Goal: Transaction & Acquisition: Purchase product/service

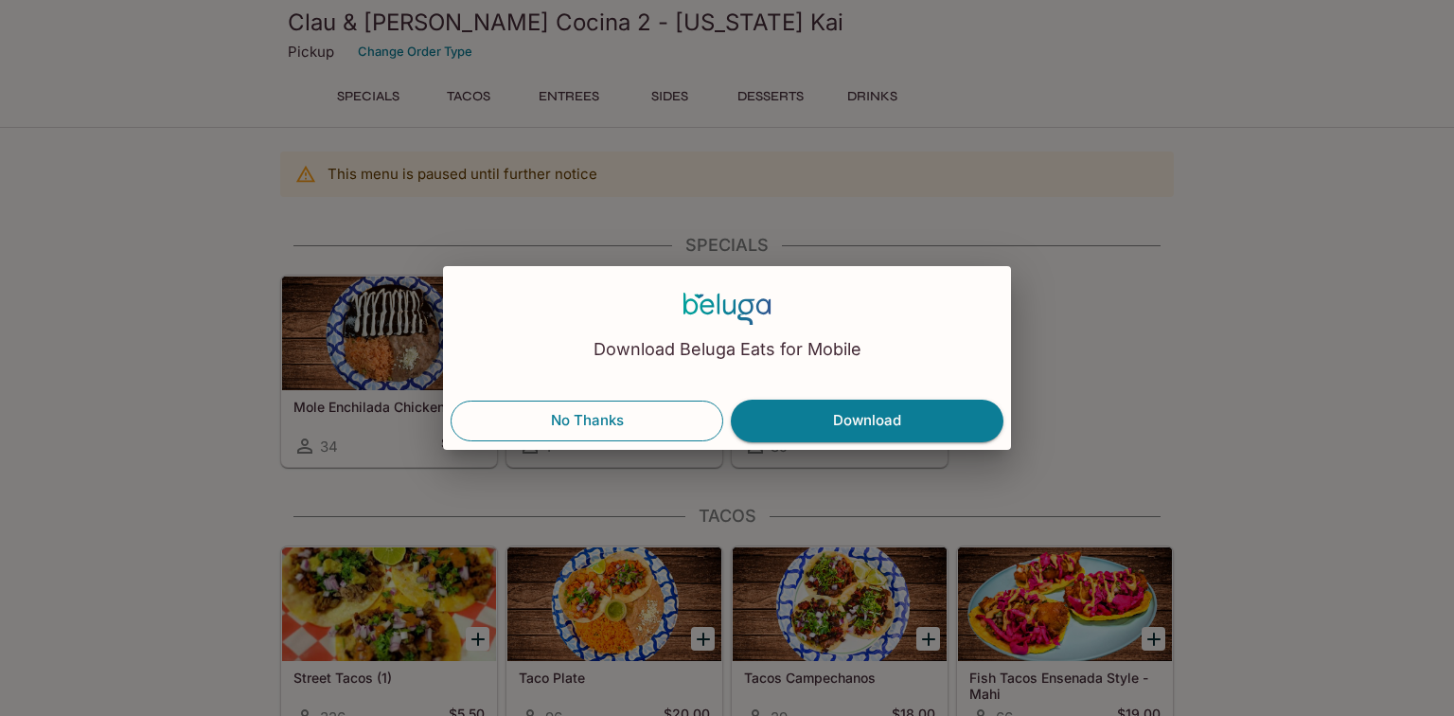
click at [618, 412] on button "No Thanks" at bounding box center [587, 420] width 273 height 40
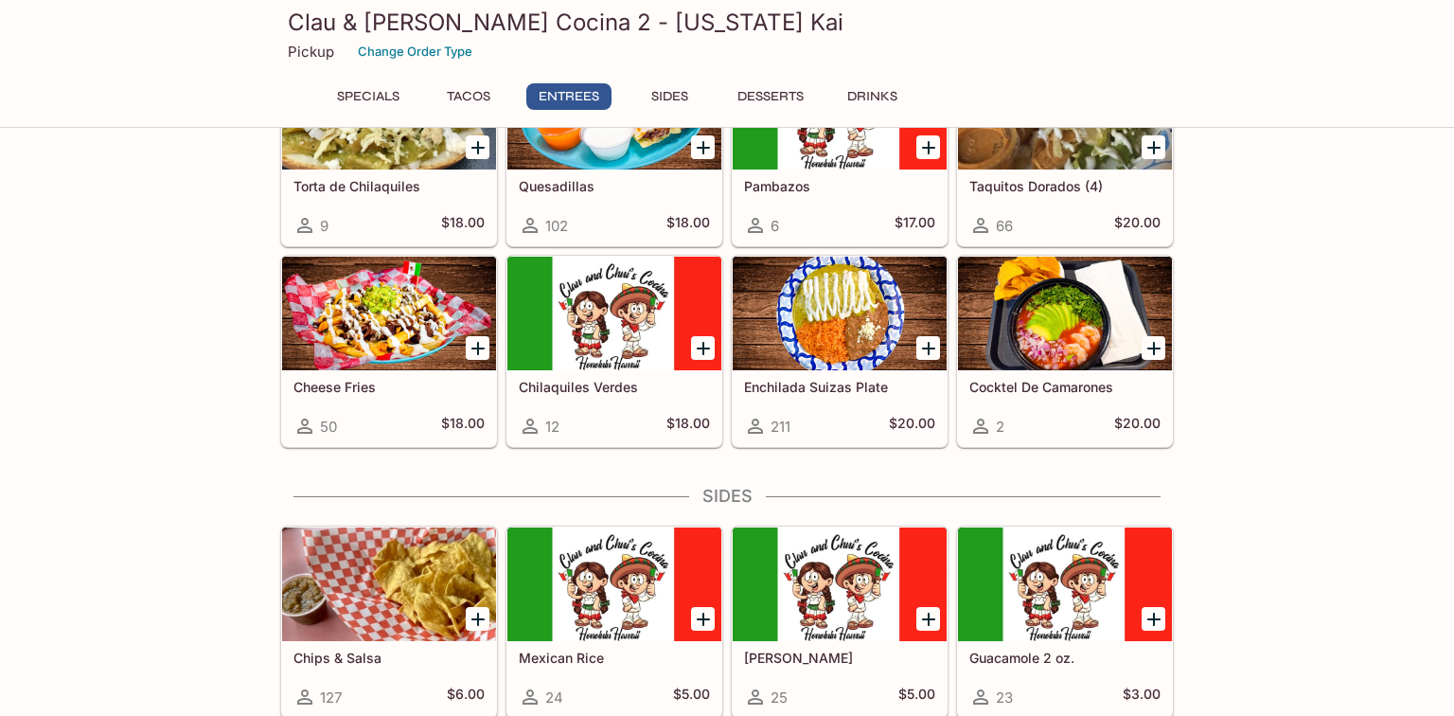
scroll to position [1395, 0]
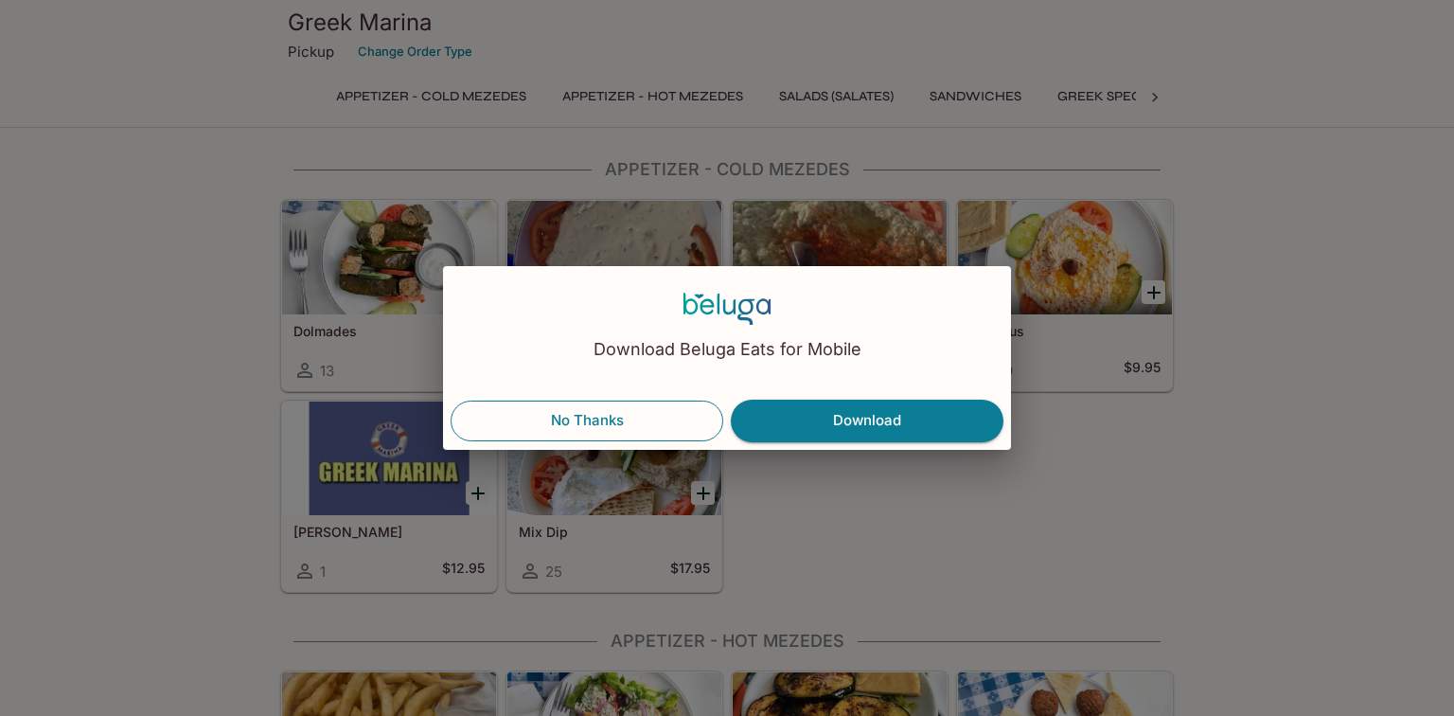
click at [633, 416] on button "No Thanks" at bounding box center [587, 420] width 273 height 40
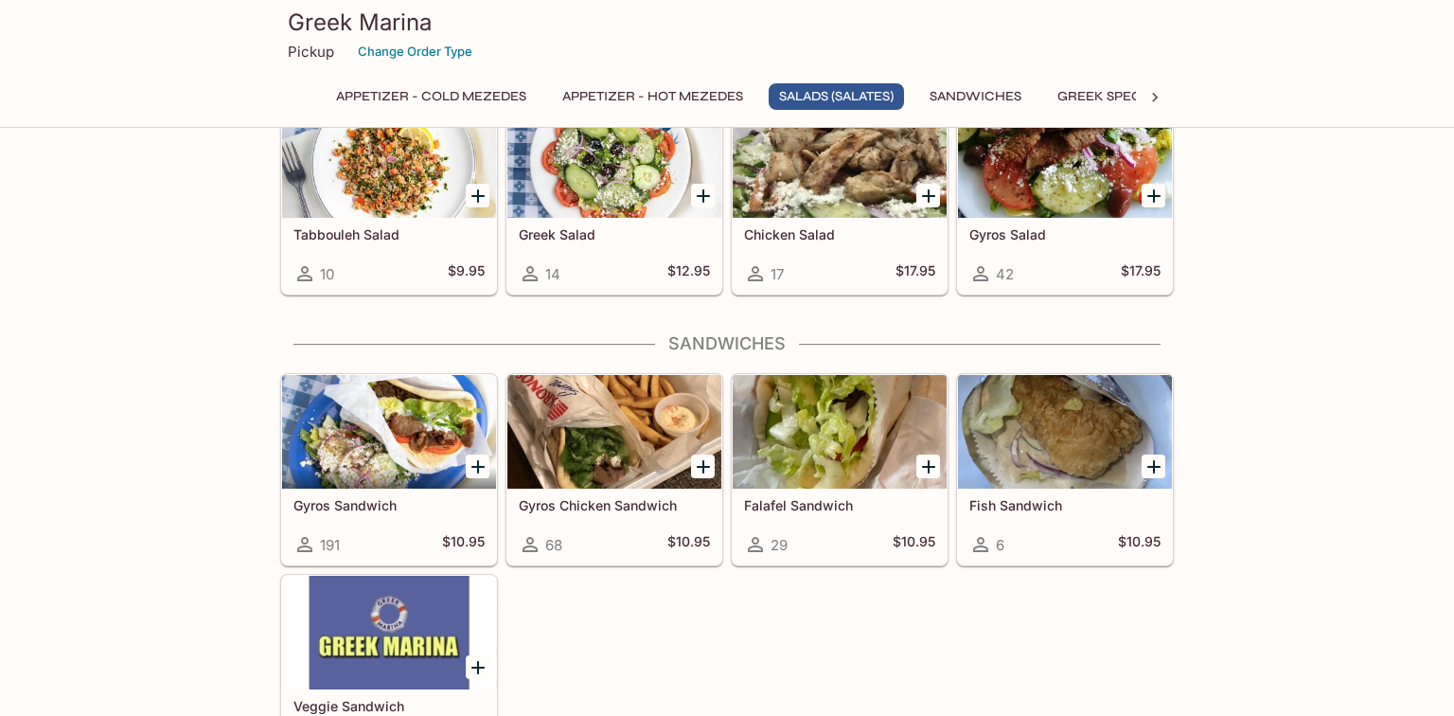
scroll to position [1040, 0]
click at [592, 452] on div at bounding box center [614, 431] width 214 height 114
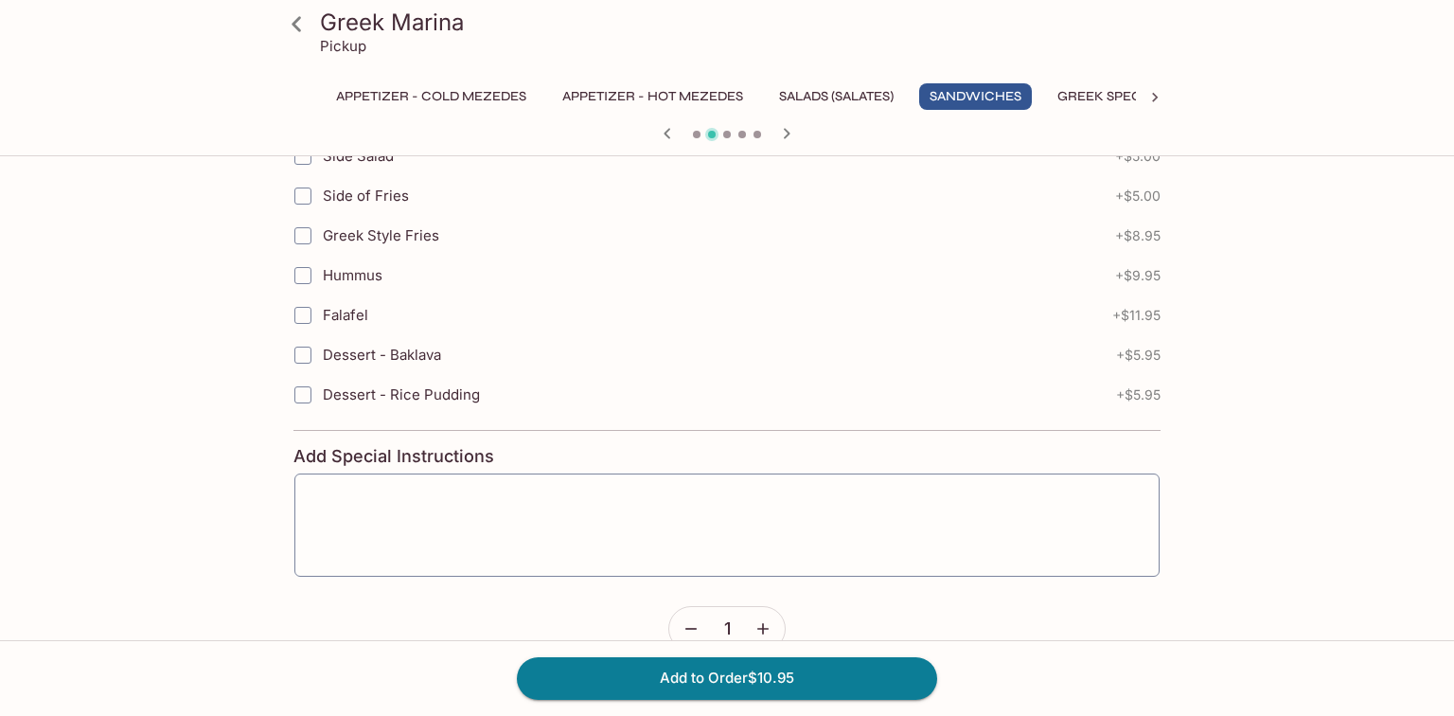
scroll to position [615, 0]
click at [300, 22] on icon at bounding box center [296, 24] width 33 height 33
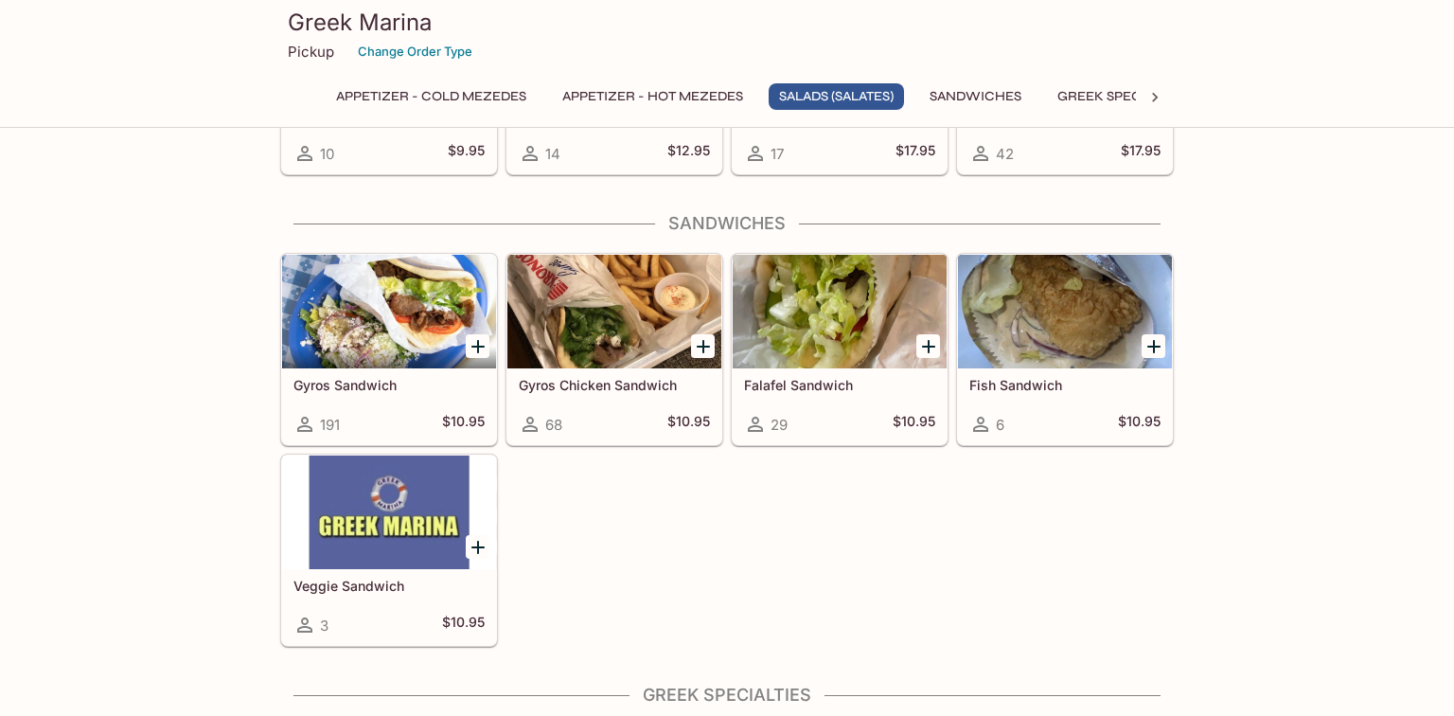
scroll to position [1162, 0]
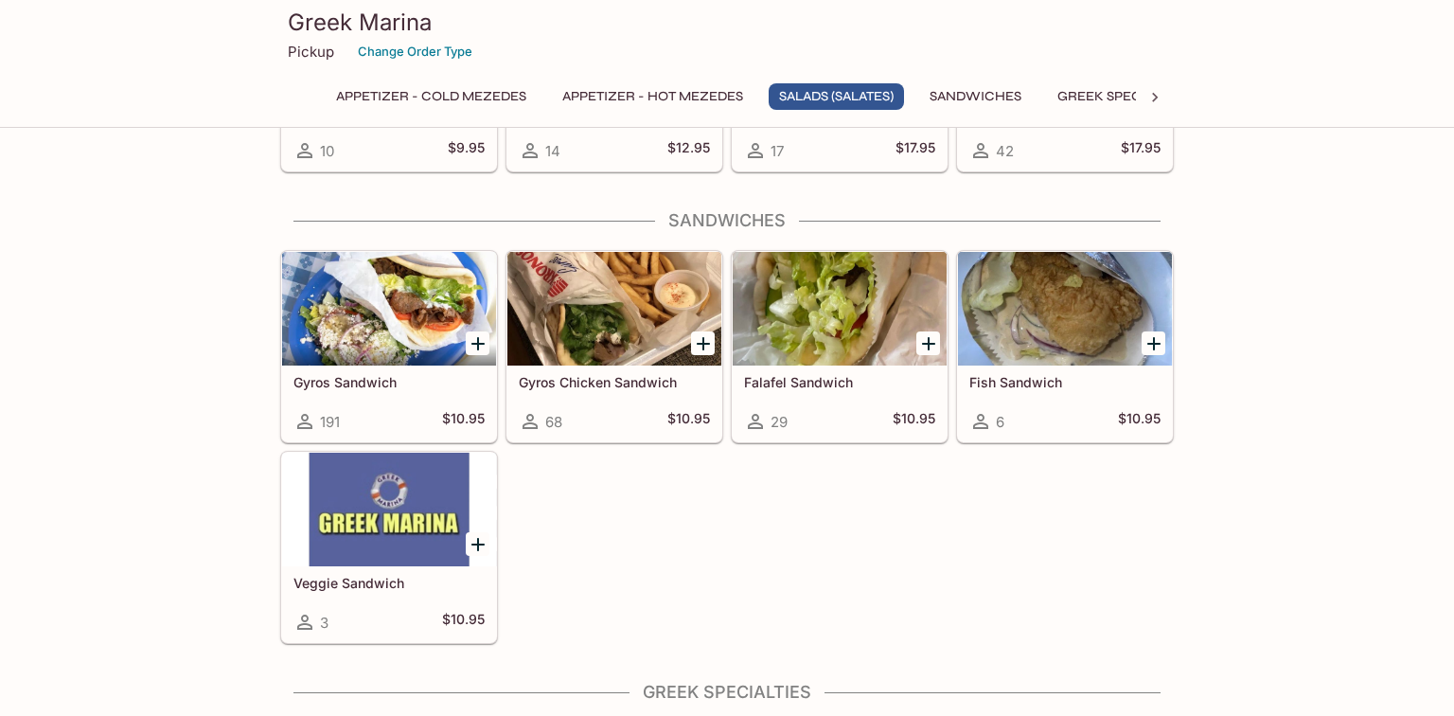
click at [587, 315] on div at bounding box center [614, 309] width 214 height 114
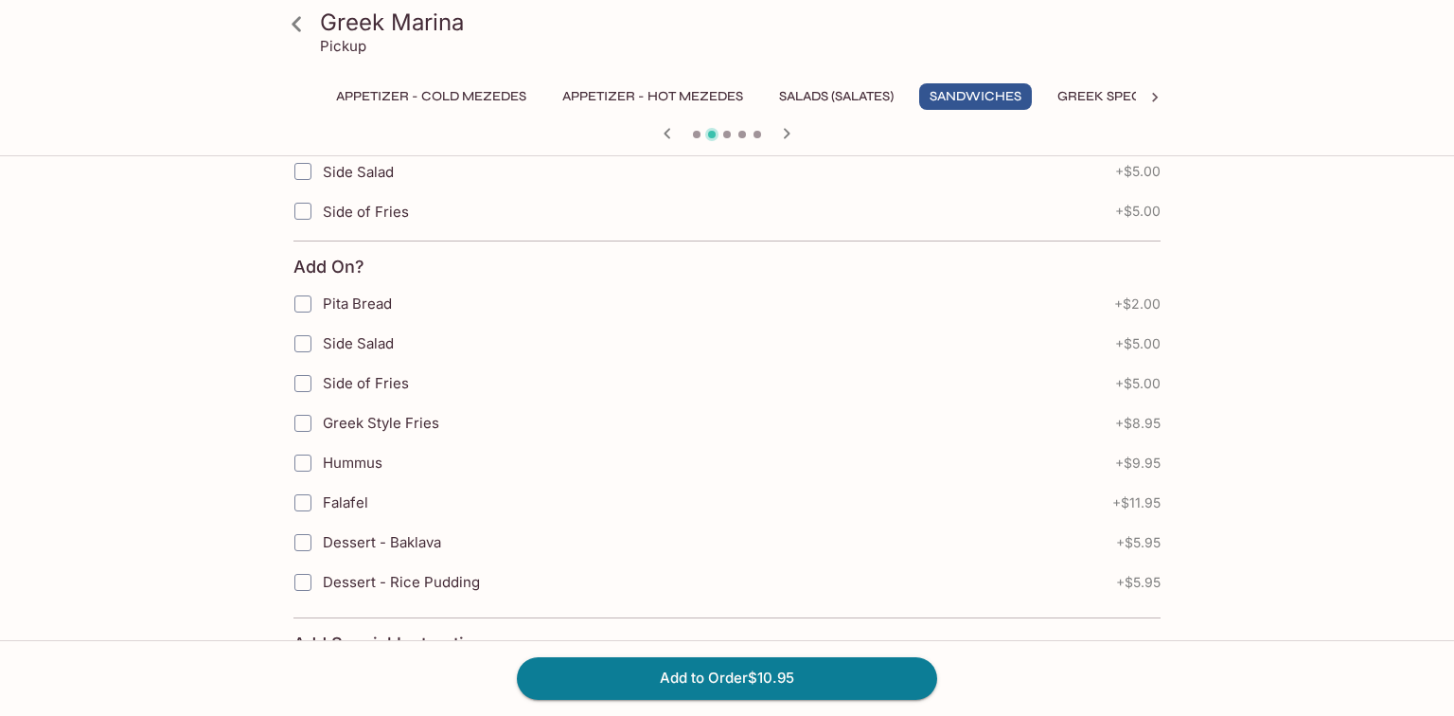
scroll to position [652, 0]
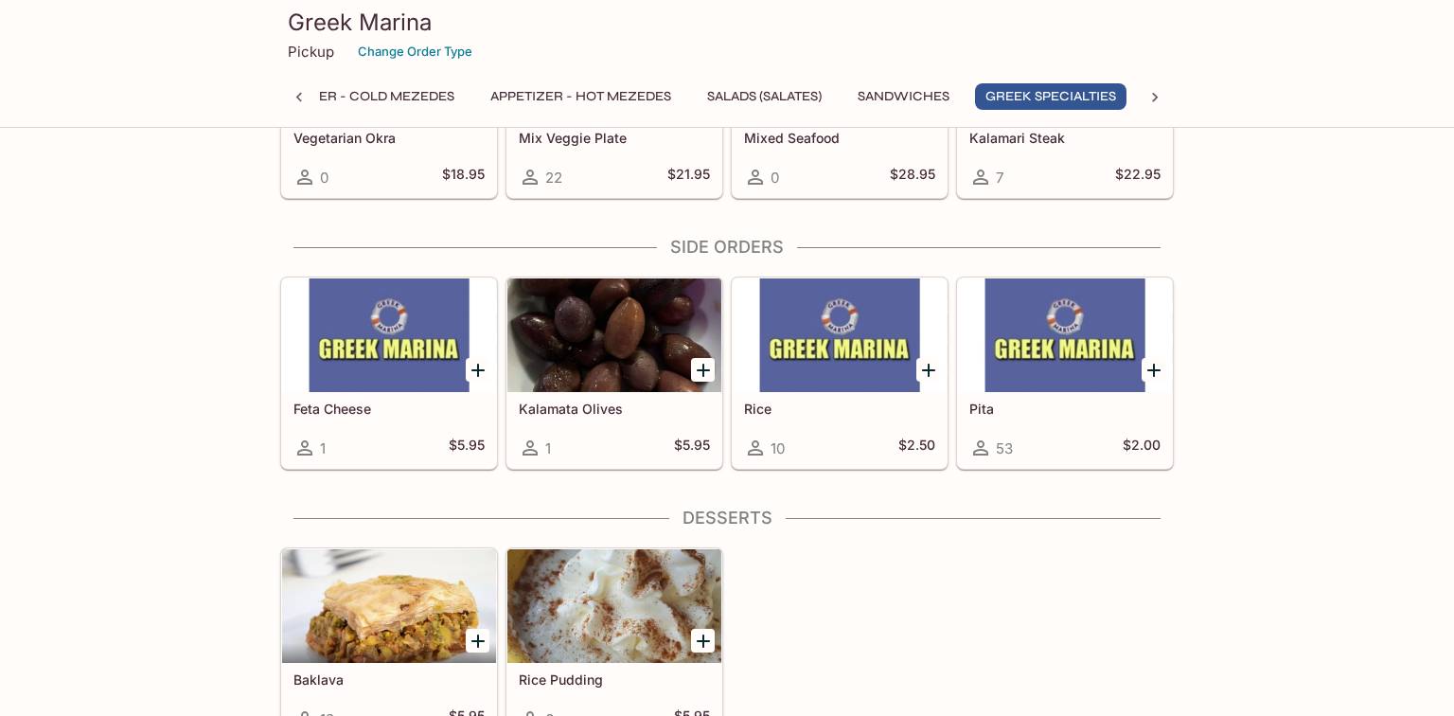
scroll to position [2495, 0]
